Goal: Contribute content: Add original content to the website for others to see

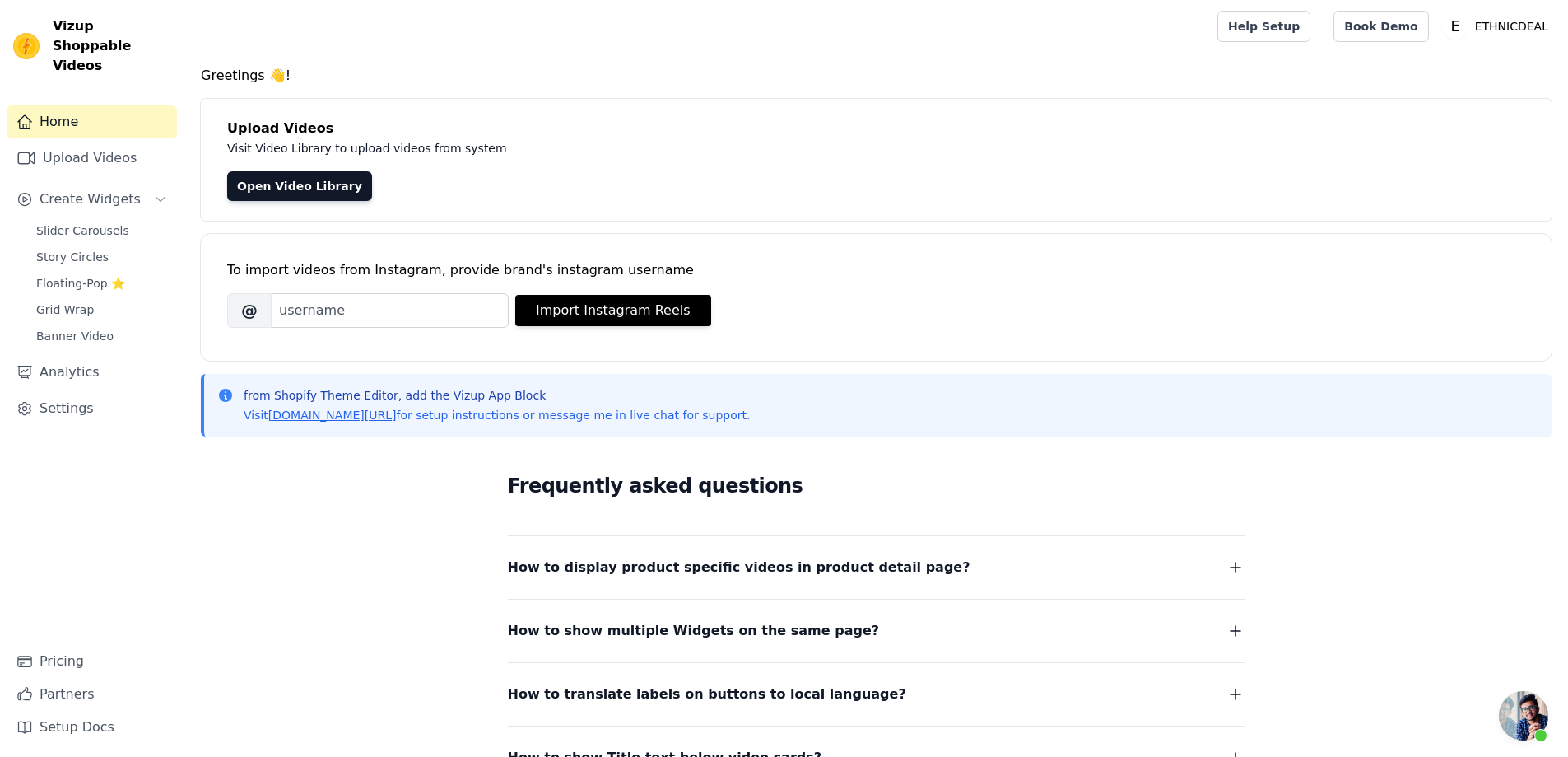
scroll to position [618, 0]
click at [79, 223] on span "Slider Carousels" at bounding box center [83, 231] width 93 height 17
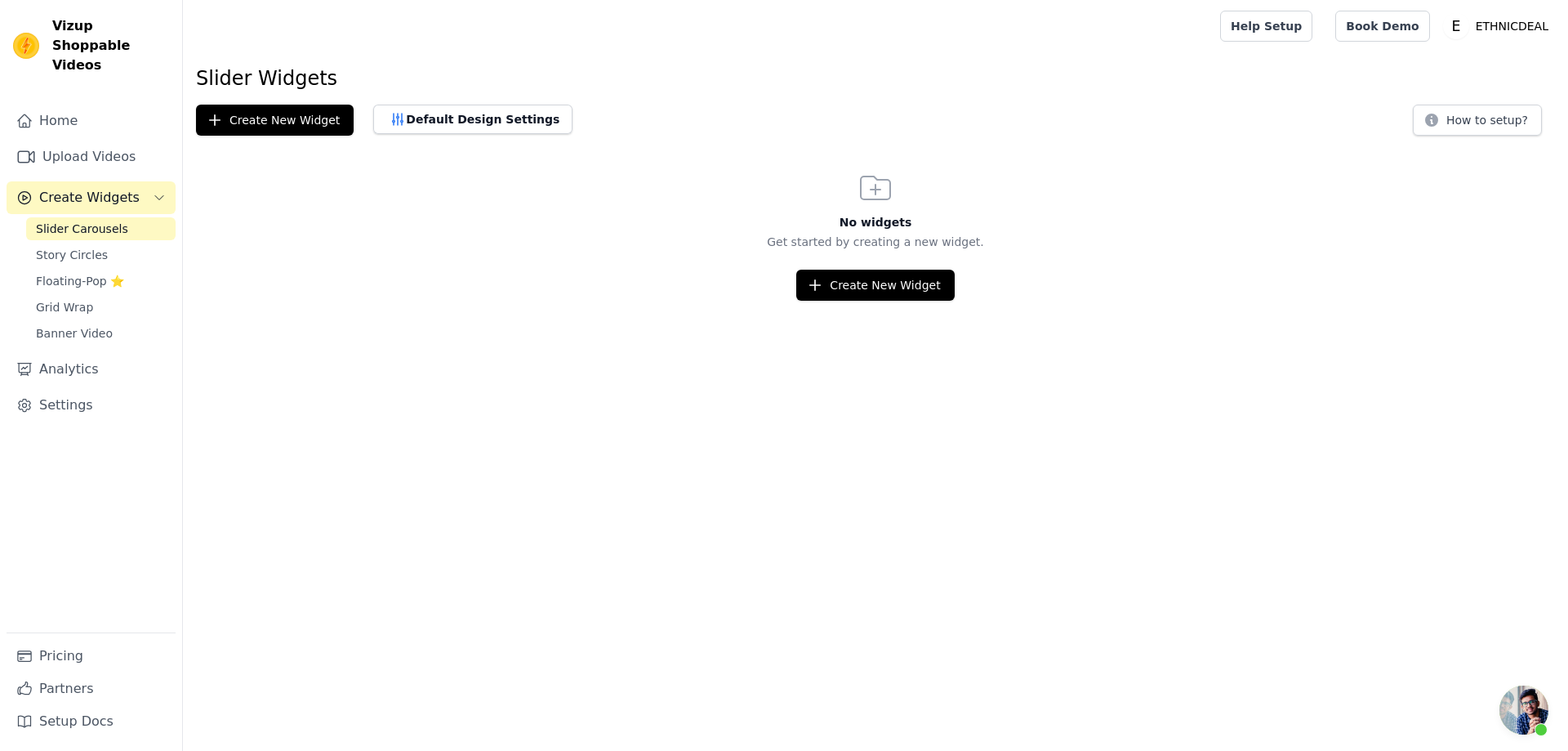
scroll to position [613, 0]
click at [81, 141] on link "Upload Videos" at bounding box center [91, 157] width 169 height 33
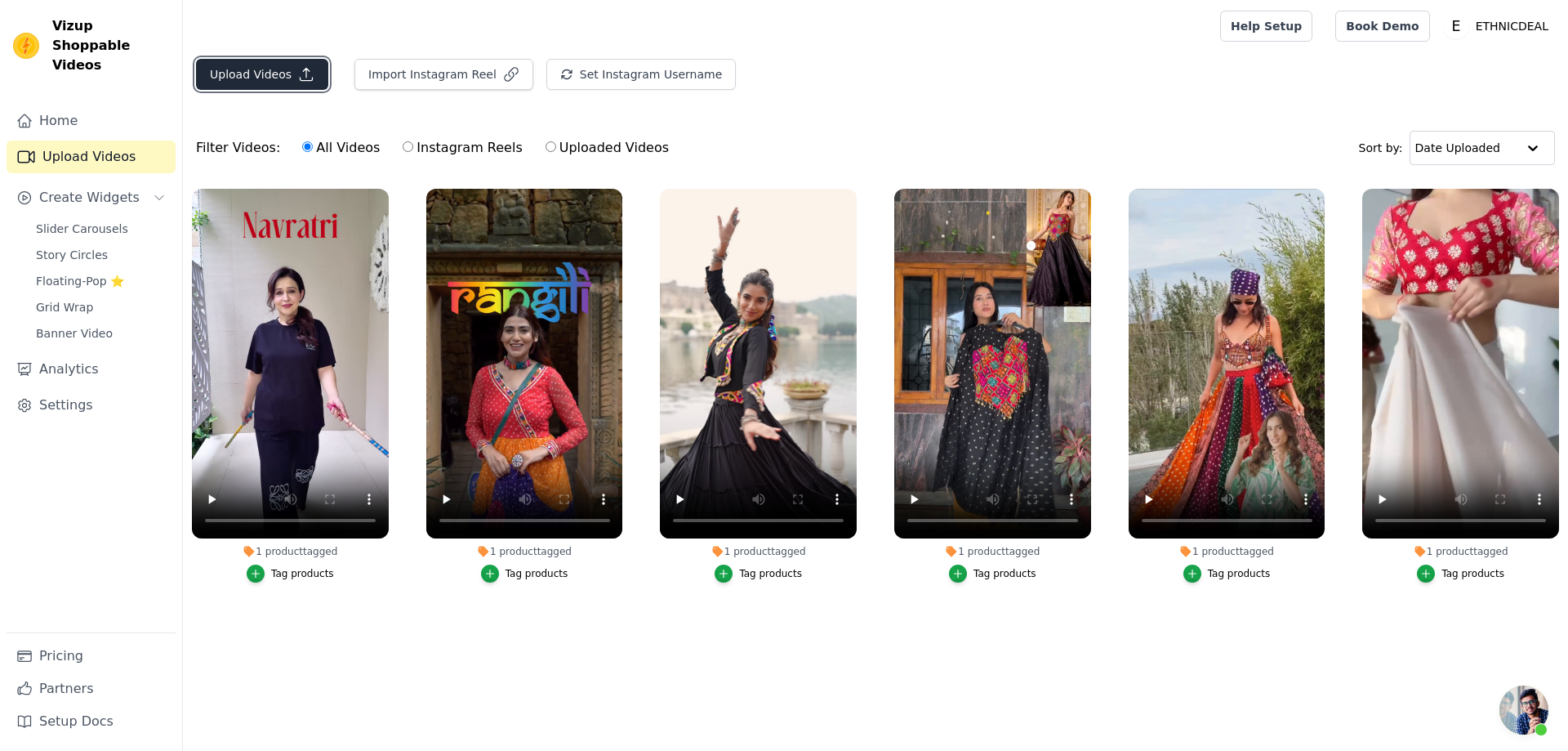
click at [264, 79] on button "Upload Videos" at bounding box center [262, 74] width 132 height 31
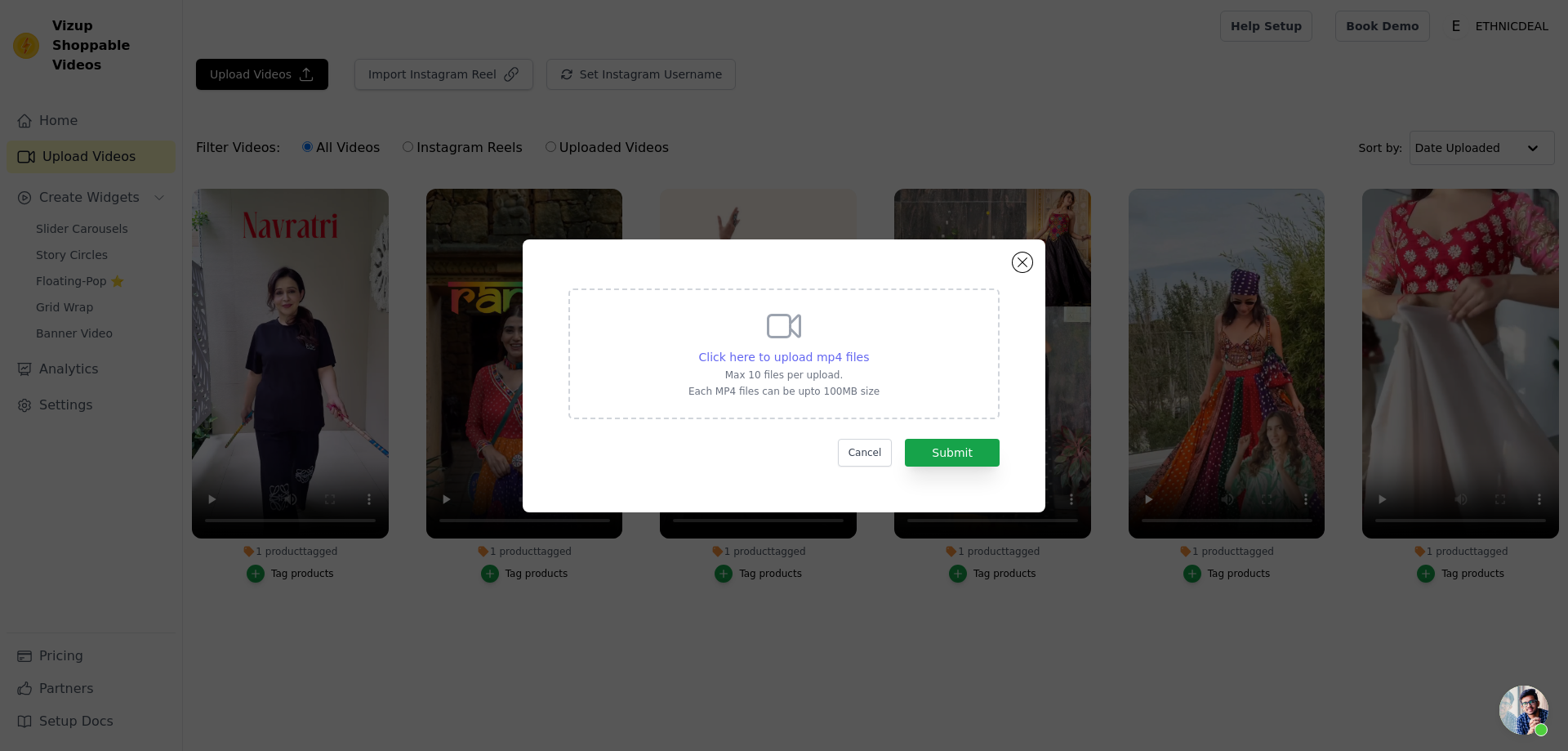
click at [804, 358] on span "Click here to upload mp4 files" at bounding box center [784, 357] width 171 height 13
click at [868, 349] on input "Click here to upload mp4 files Max 10 files per upload. Each MP4 files can be u…" at bounding box center [868, 348] width 1 height 1
type input "C:\fakepath\TF-184 Reel.mp4"
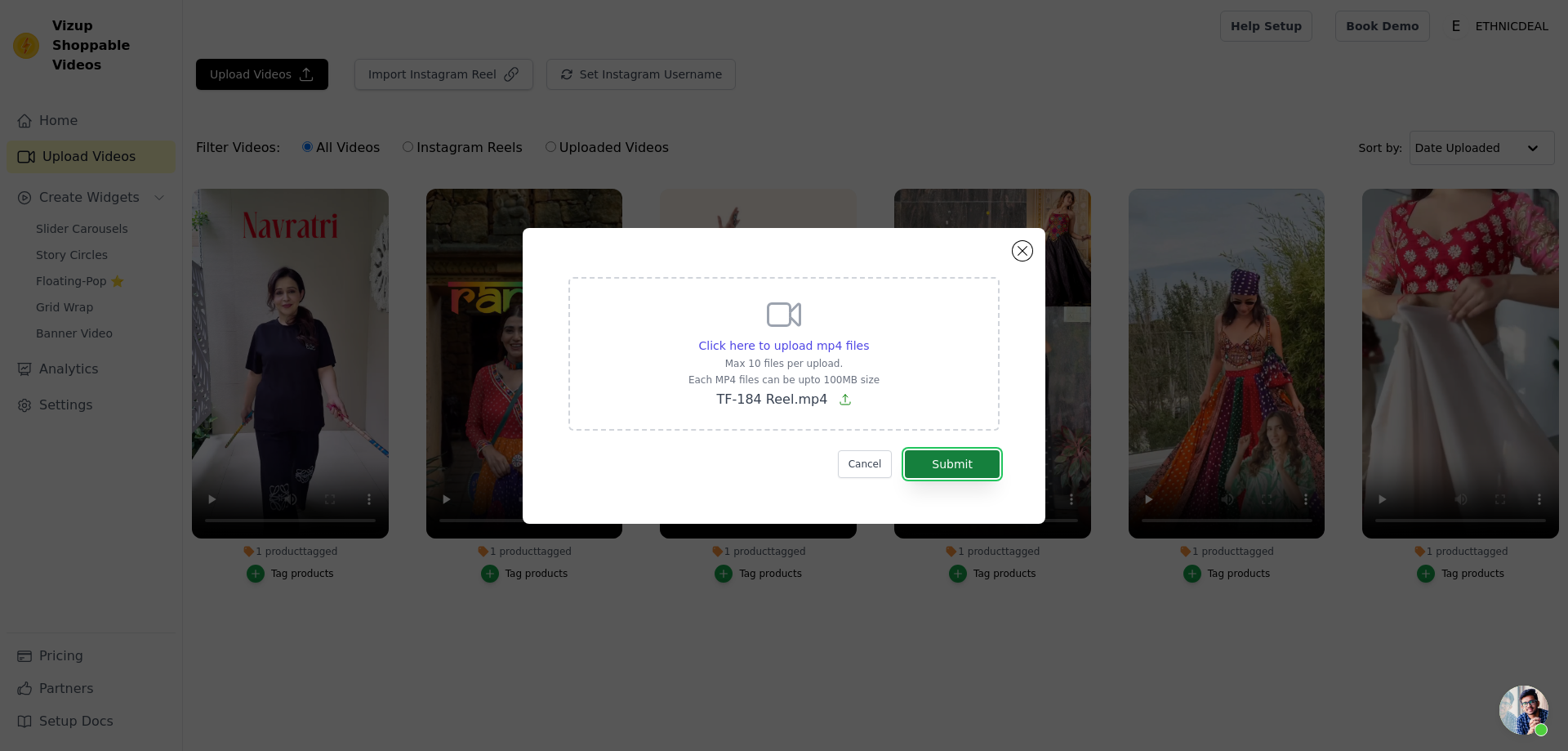
click at [962, 467] on button "Submit" at bounding box center [951, 464] width 95 height 28
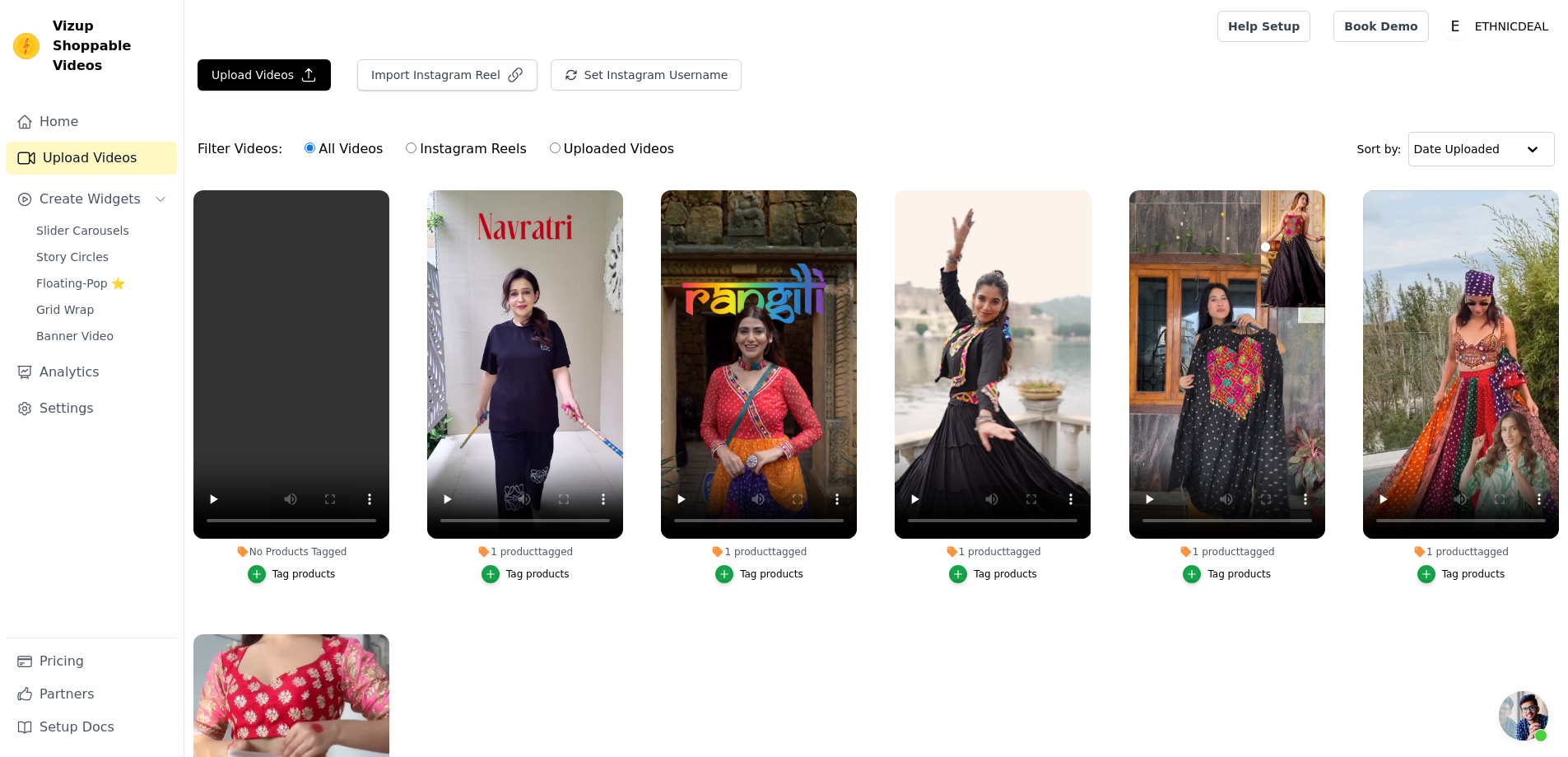
scroll to position [618, 0]
click at [298, 569] on div "Tag products" at bounding box center [304, 574] width 63 height 14
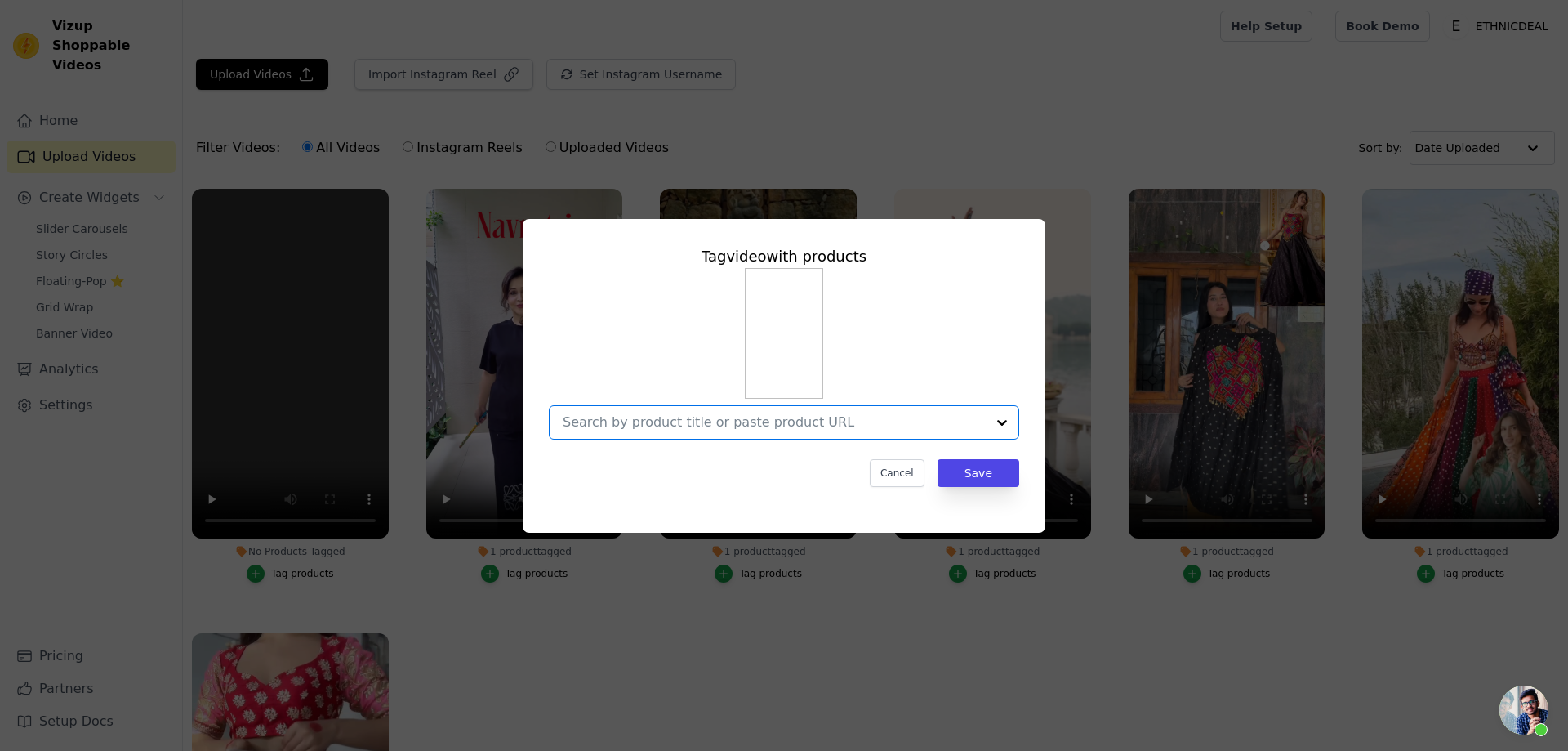
click at [744, 424] on input "No Products Tagged Tag video with products Option undefined, selected. Select i…" at bounding box center [774, 422] width 423 height 16
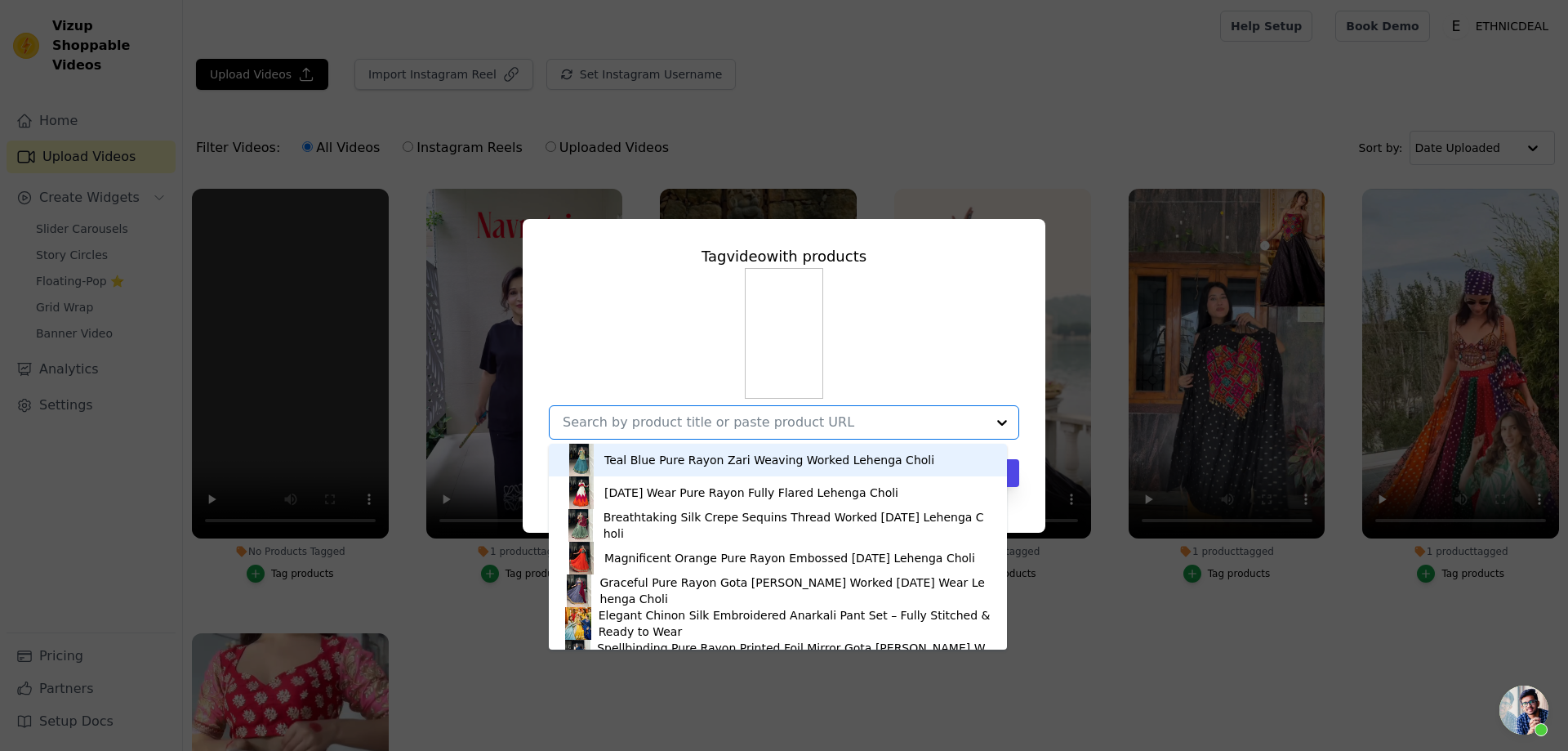
paste input "Elegant Beige Jimmy Choo Saree With Intricate Sequin Embellishments"
type input "Elegant Beige Jimmy Choo Saree With Intricate Sequin Embellishments"
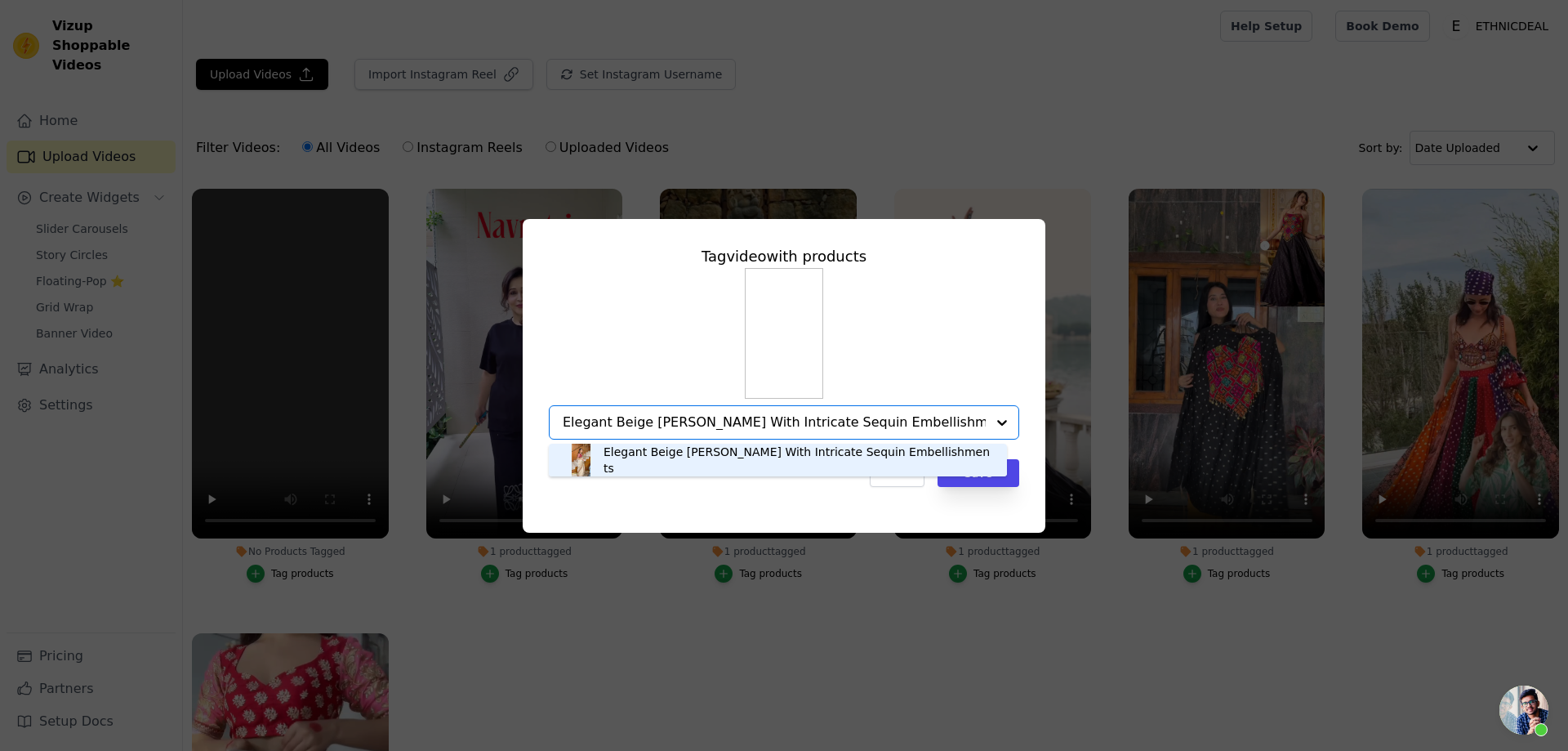
click at [696, 457] on div "Elegant Beige Jimmy Choo Saree With Intricate Sequin Embellishments" at bounding box center [797, 460] width 387 height 33
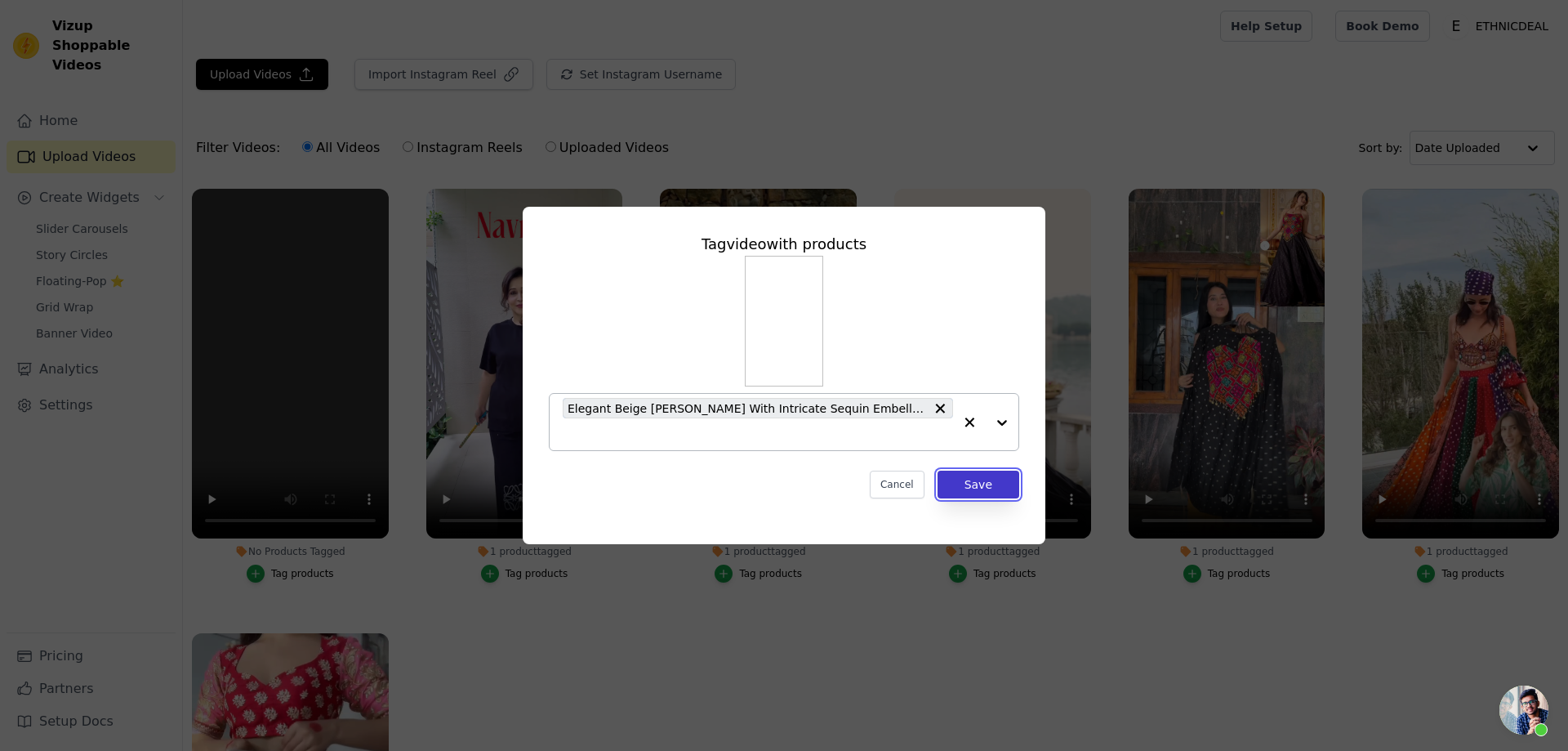
click at [980, 487] on button "Save" at bounding box center [978, 484] width 82 height 28
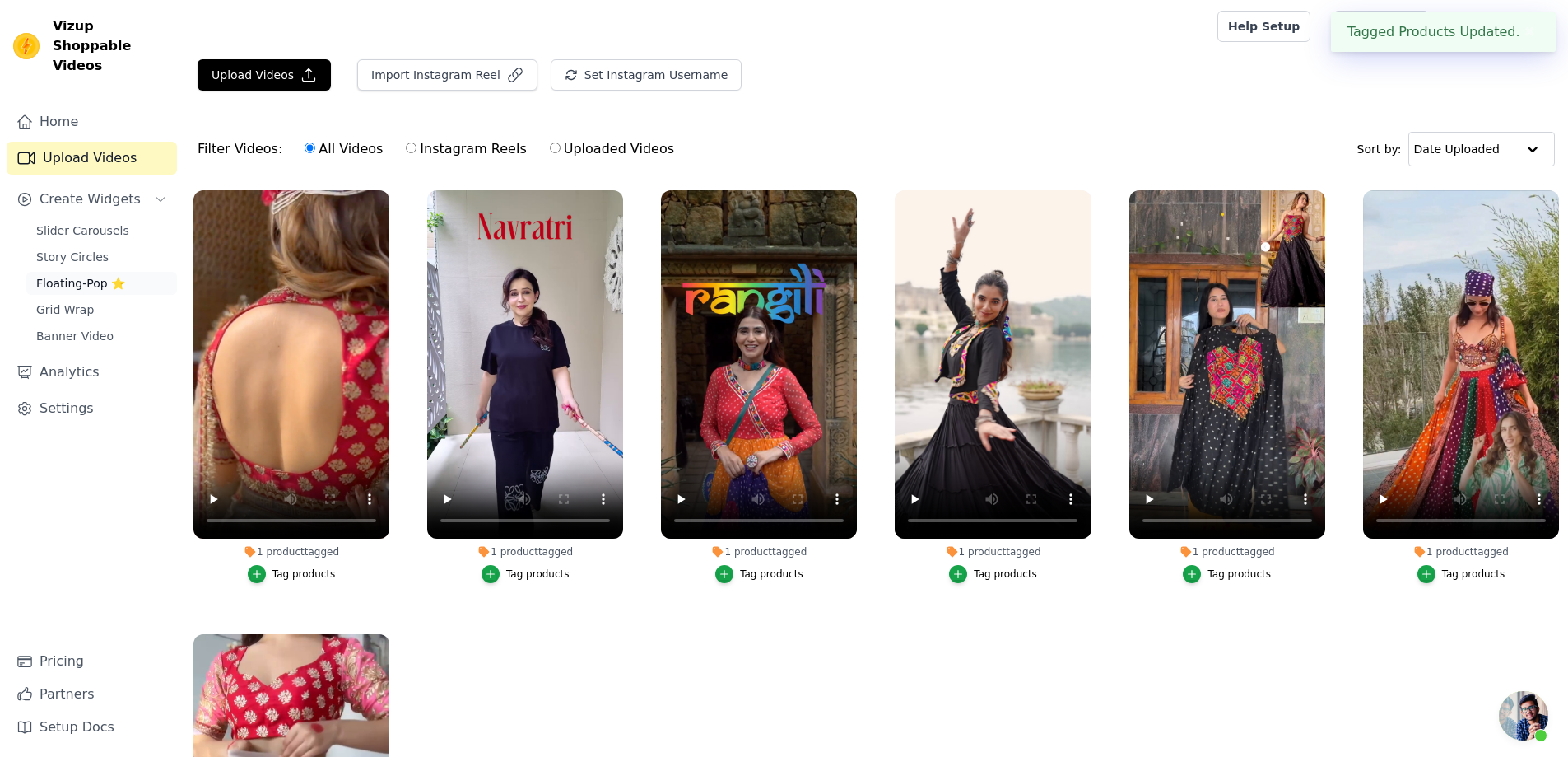
click at [69, 275] on span "Floating-Pop ⭐" at bounding box center [80, 284] width 89 height 17
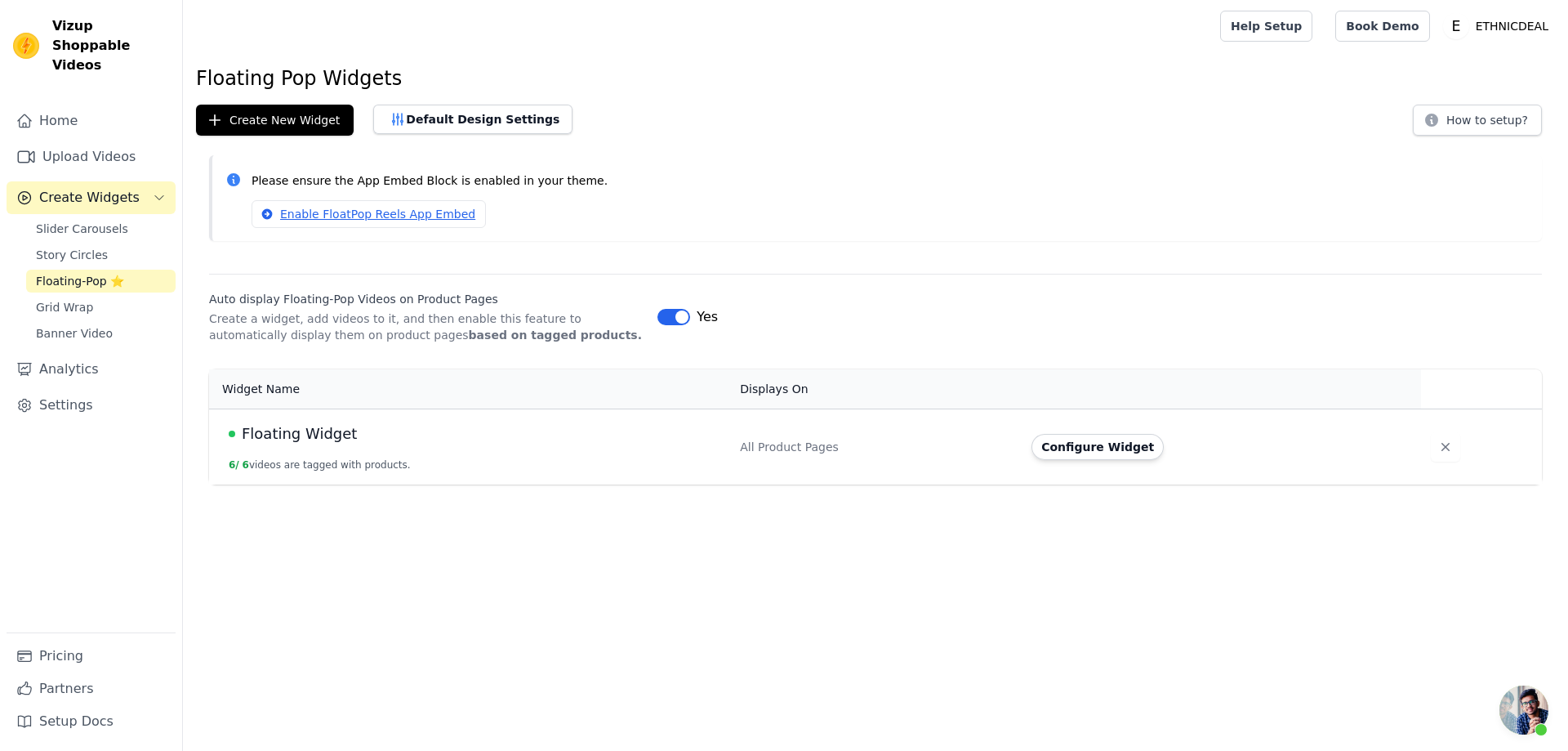
click at [313, 440] on span "Floating Widget" at bounding box center [300, 434] width 115 height 23
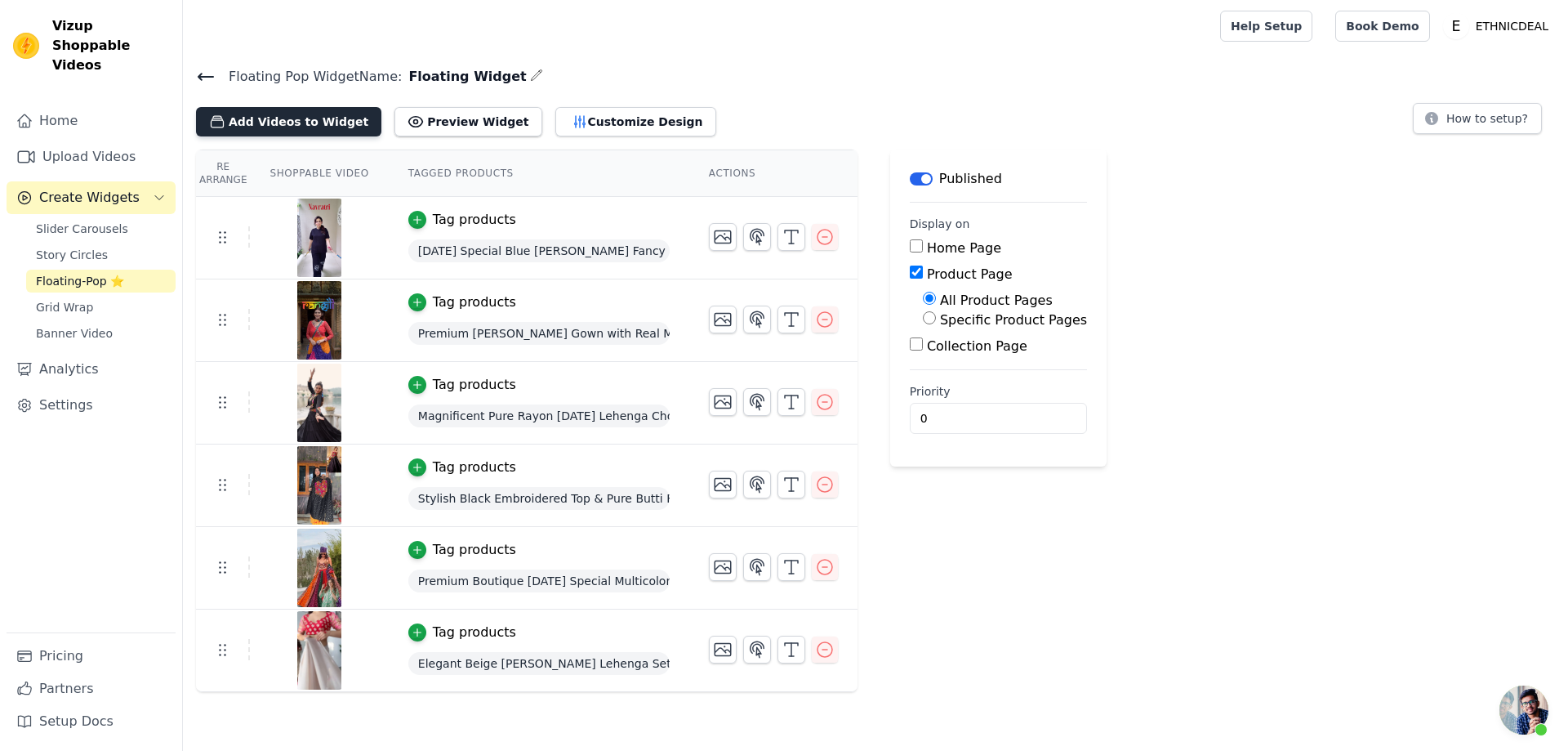
click at [270, 116] on button "Add Videos to Widget" at bounding box center [289, 121] width 186 height 29
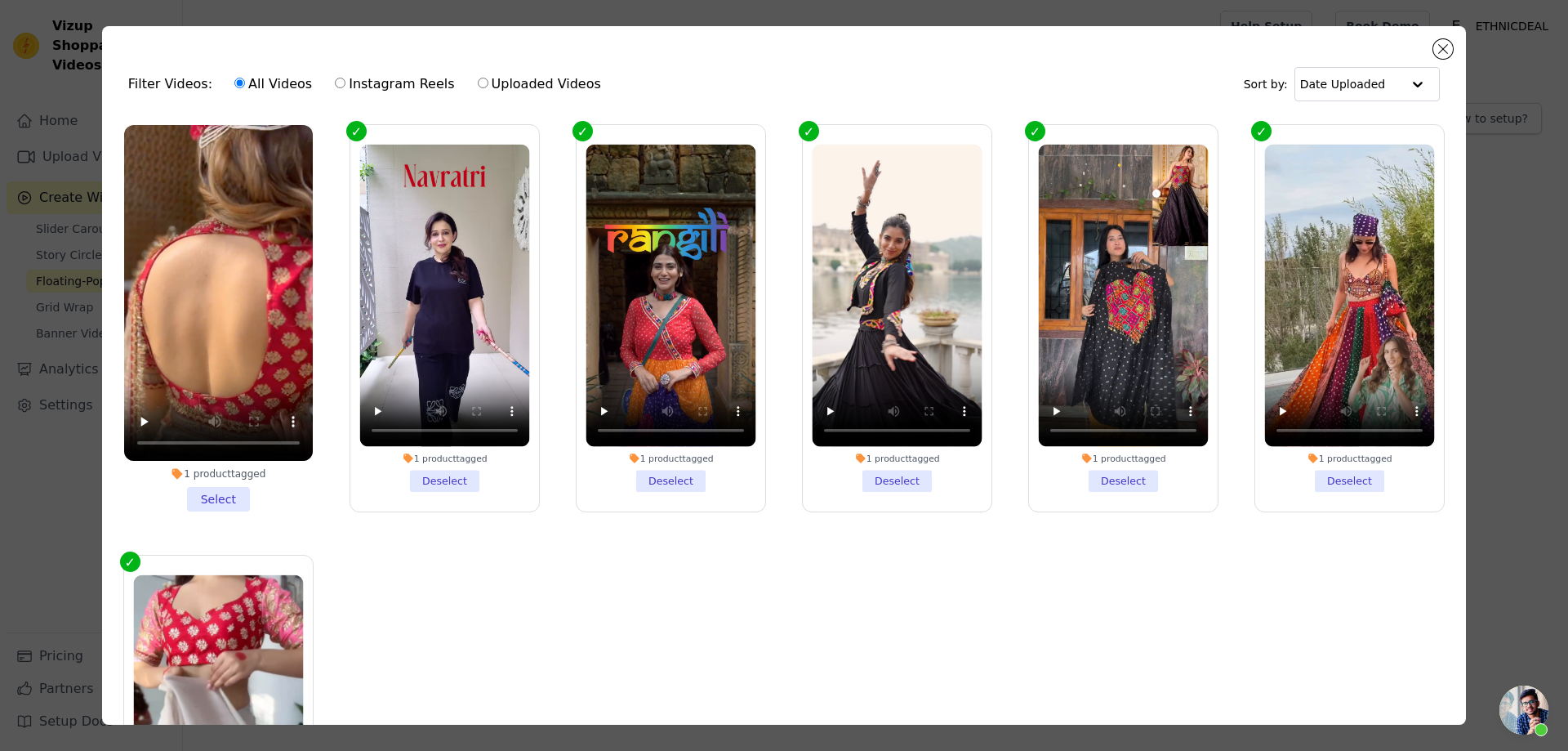
click at [223, 493] on li "1 product tagged Select" at bounding box center [218, 318] width 188 height 387
click at [0, 0] on input "1 product tagged Select" at bounding box center [0, 0] width 0 height 0
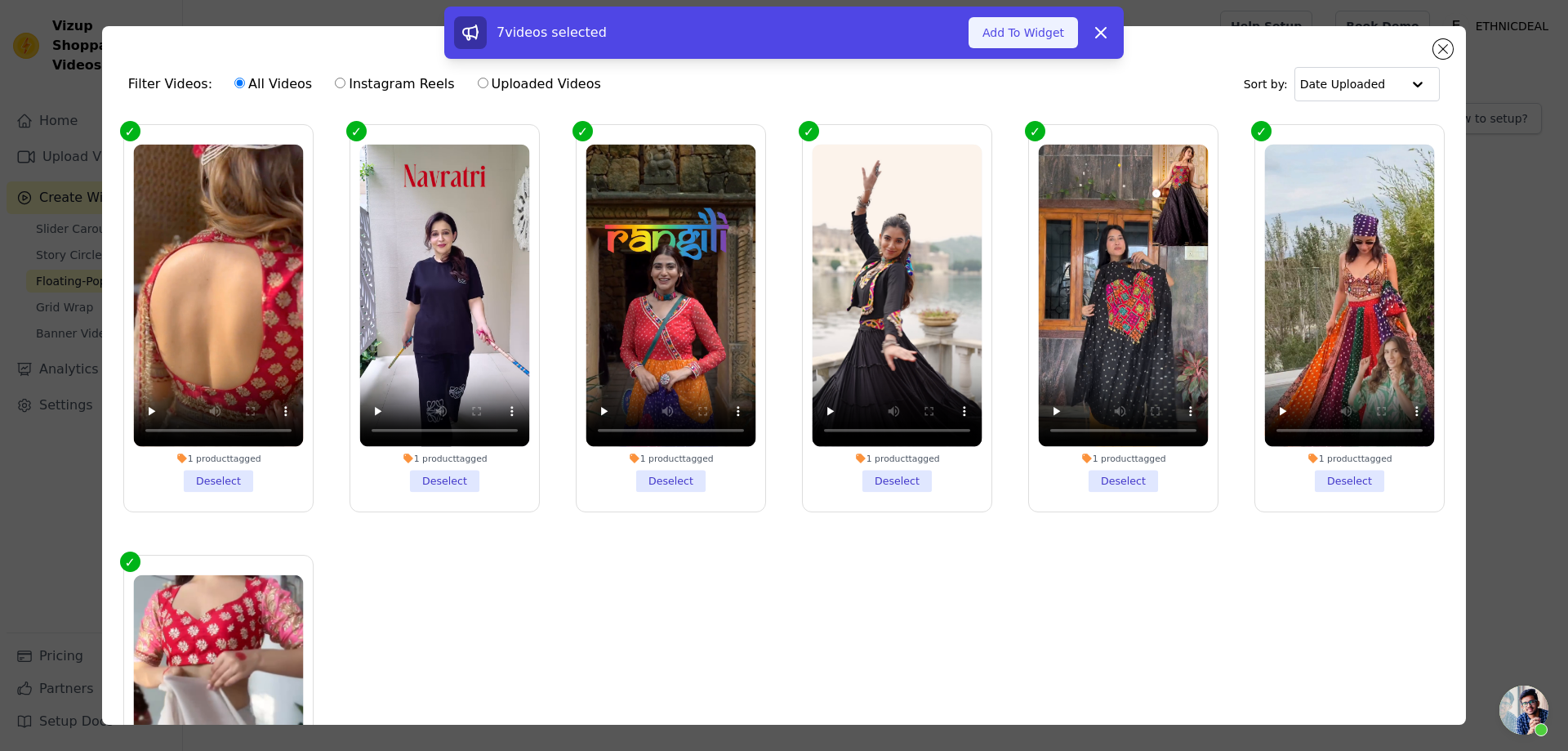
click at [1046, 39] on button "Add To Widget" at bounding box center [1022, 32] width 110 height 31
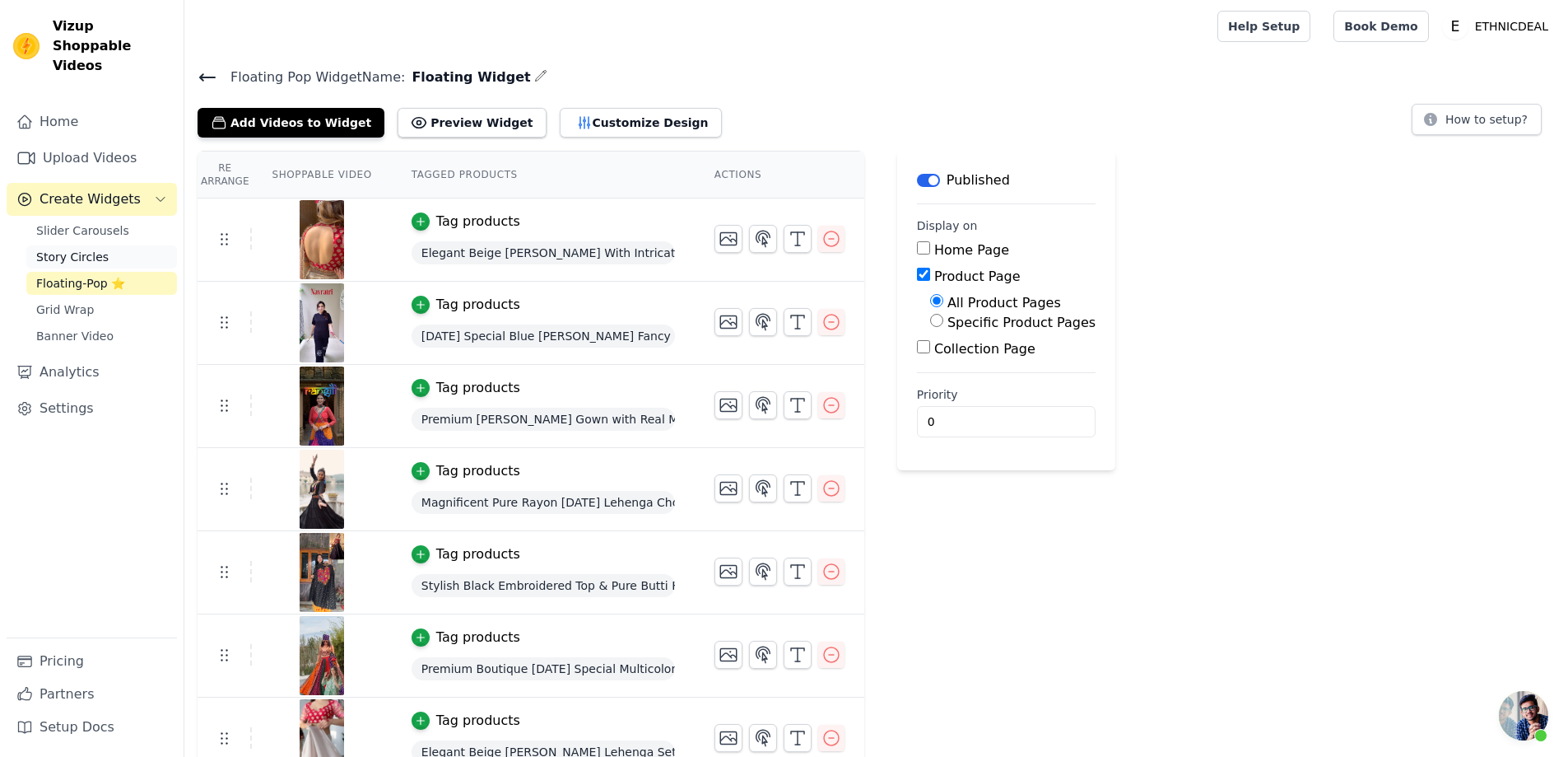
click at [78, 249] on span "Story Circles" at bounding box center [73, 257] width 73 height 17
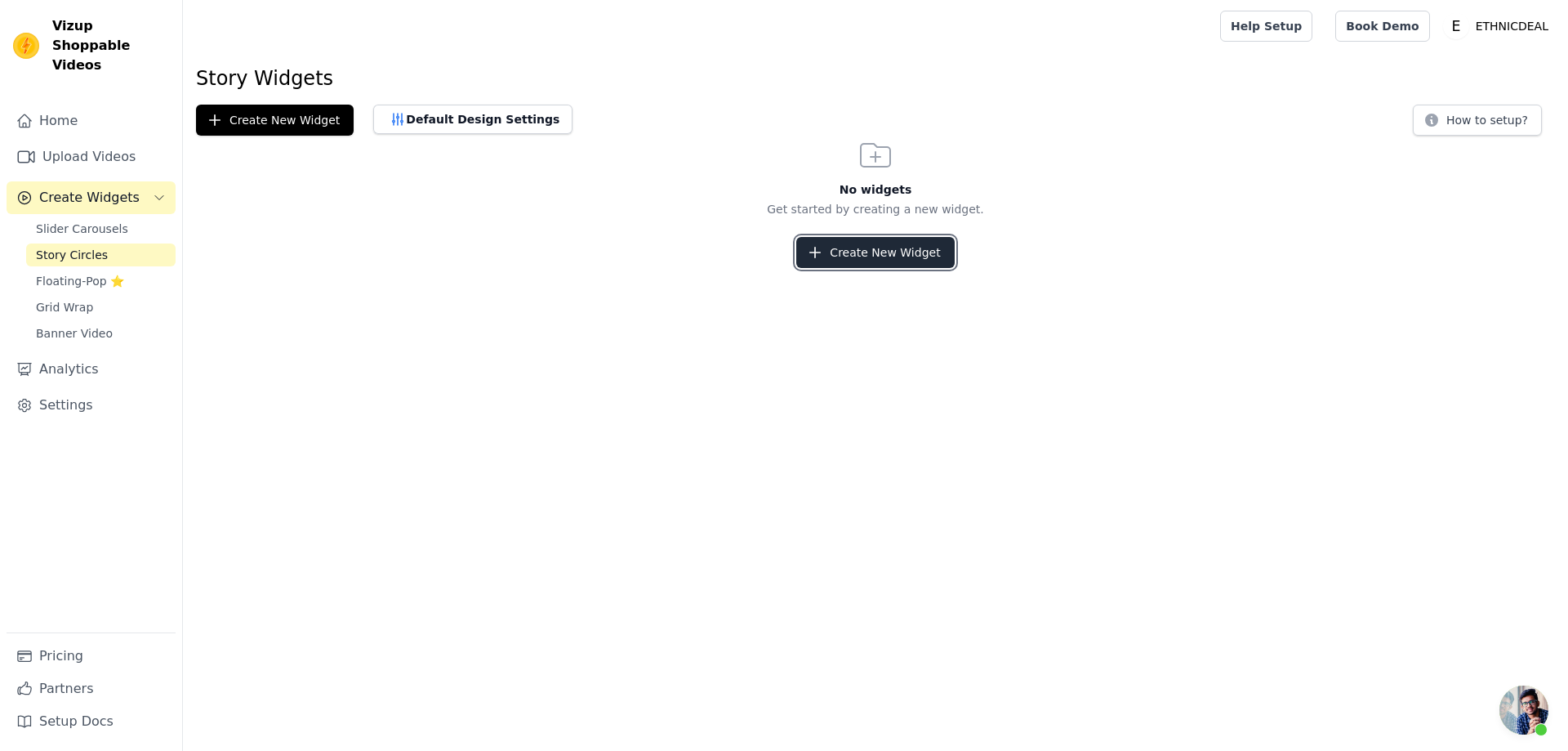
click at [907, 260] on button "Create New Widget" at bounding box center [875, 252] width 157 height 31
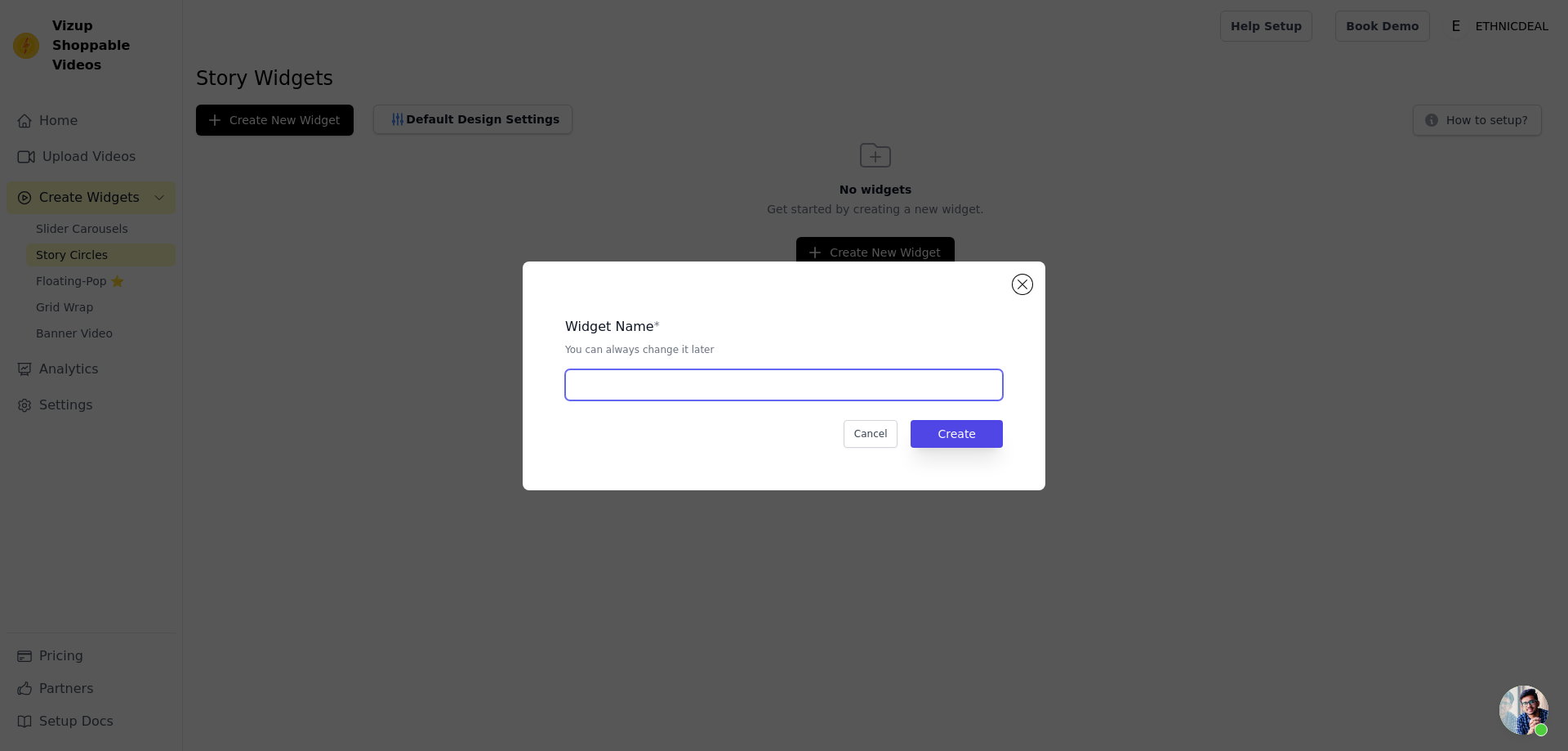
click at [635, 382] on input "text" at bounding box center [783, 384] width 438 height 31
click at [879, 432] on button "Cancel" at bounding box center [870, 434] width 54 height 28
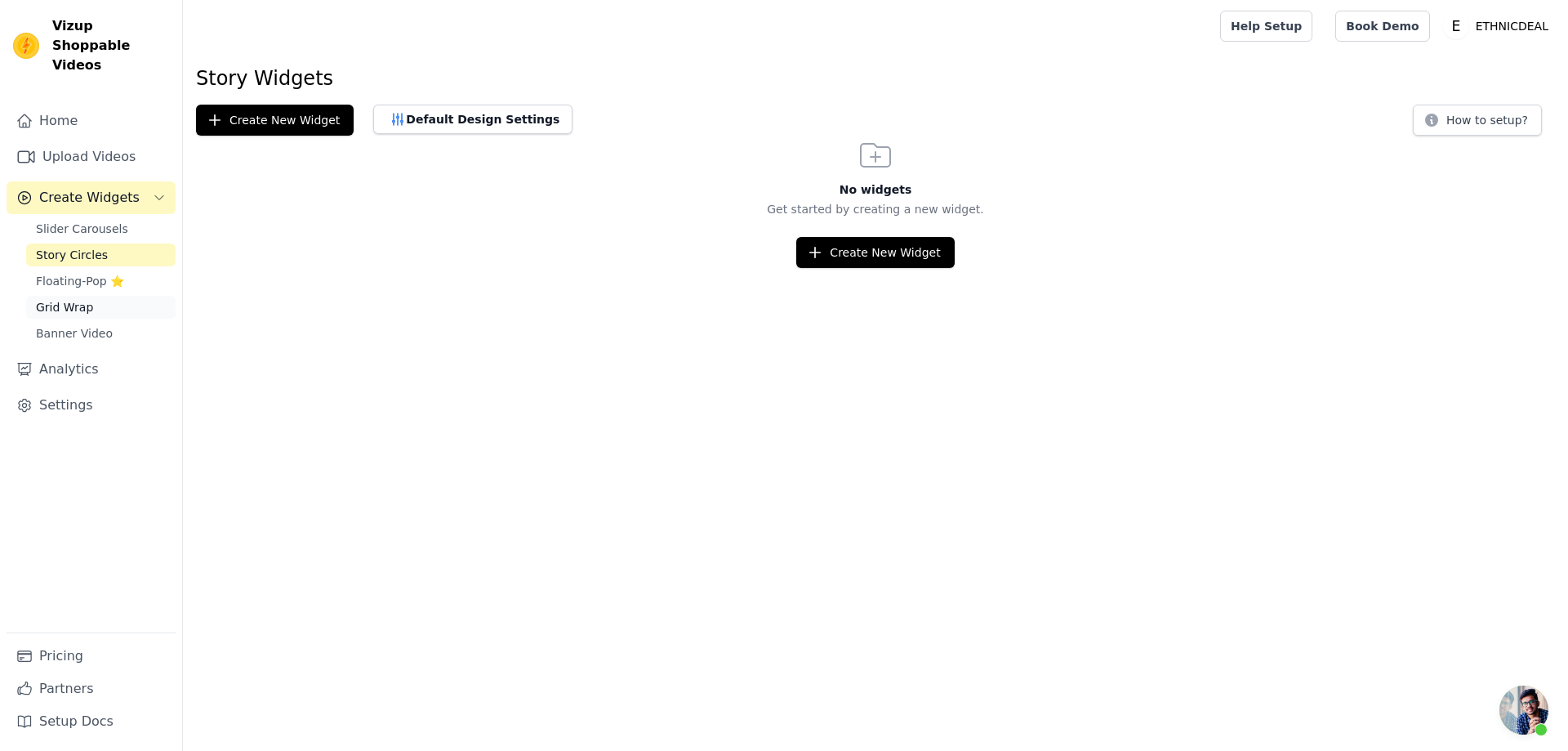
click at [84, 299] on span "Grid Wrap" at bounding box center [64, 307] width 57 height 17
click at [77, 325] on span "Banner Video" at bounding box center [74, 333] width 77 height 17
click at [55, 221] on span "Slider Carousels" at bounding box center [82, 229] width 92 height 17
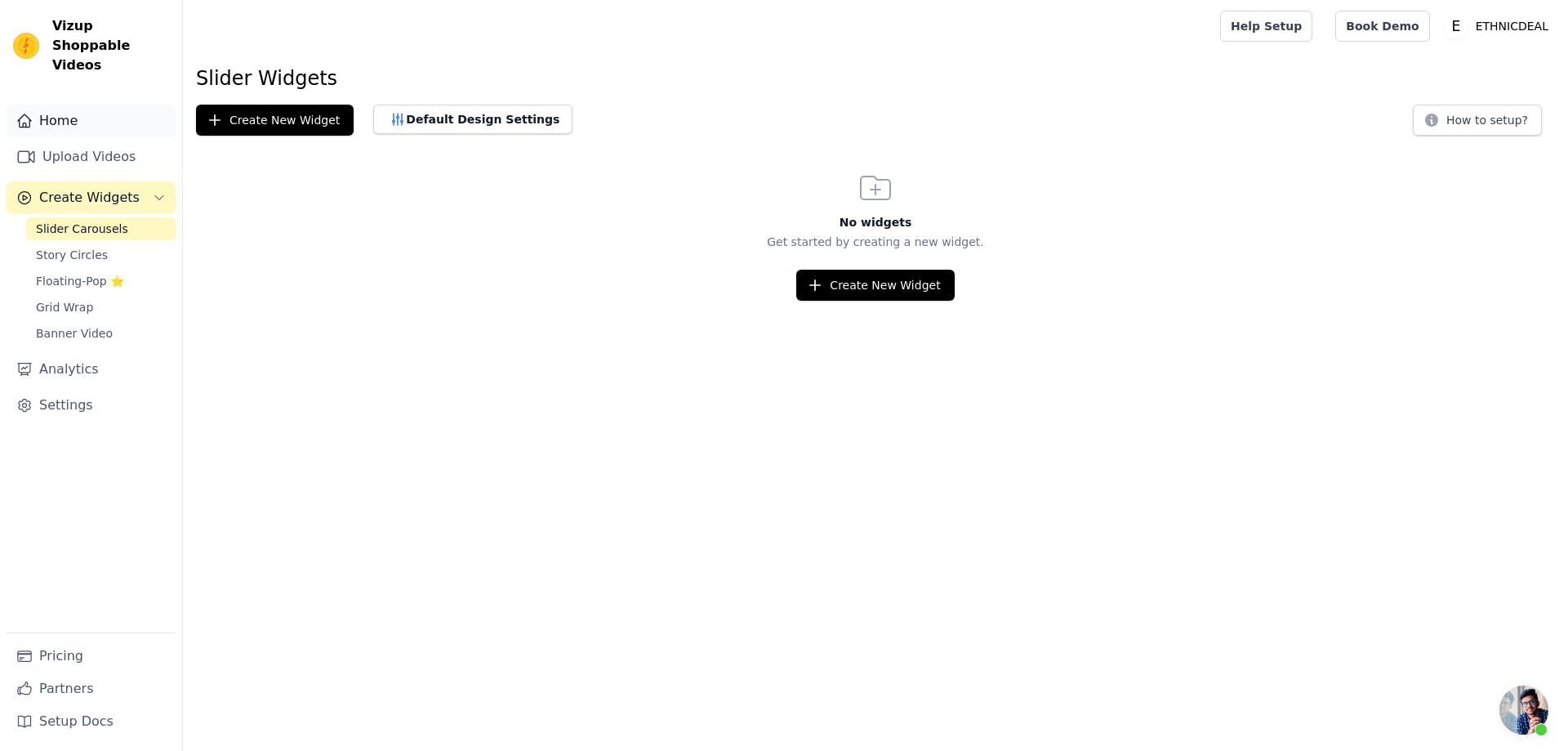
click at [79, 105] on link "Home" at bounding box center [91, 121] width 169 height 33
